Goal: Navigation & Orientation: Go to known website

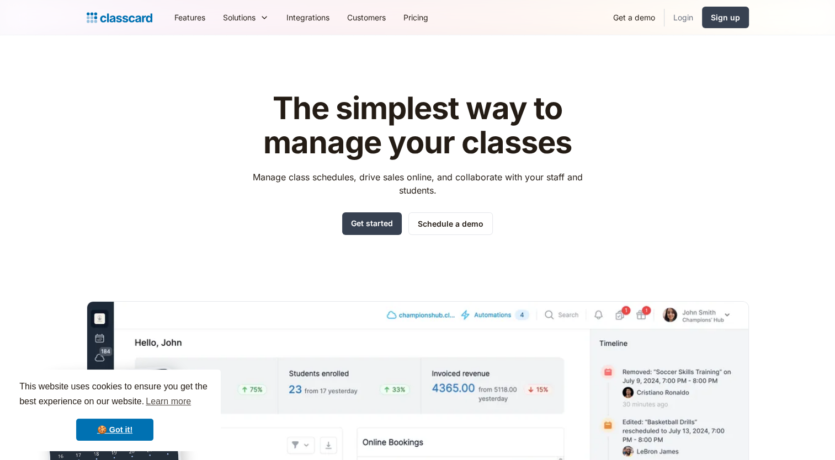
click at [681, 19] on link "Login" at bounding box center [684, 17] width 38 height 25
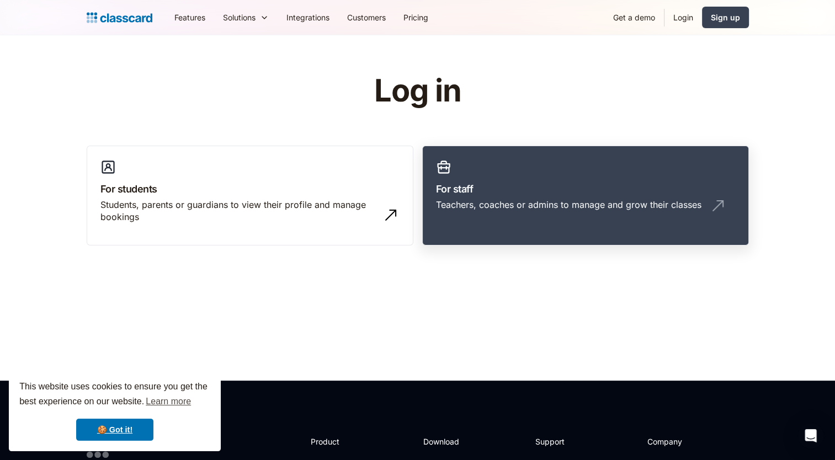
click at [648, 163] on link "For staff Teachers, coaches or admins to manage and grow their classes" at bounding box center [585, 196] width 327 height 100
